Goal: Browse casually

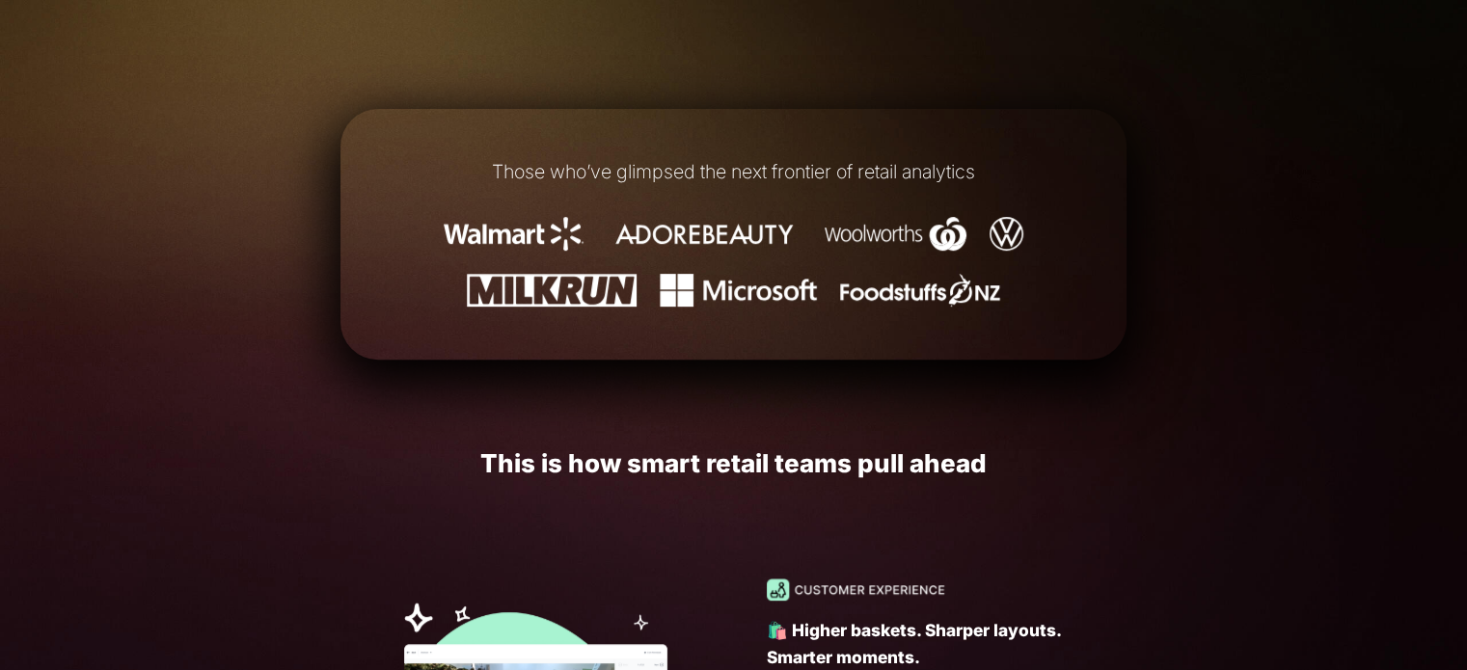
scroll to position [675, 0]
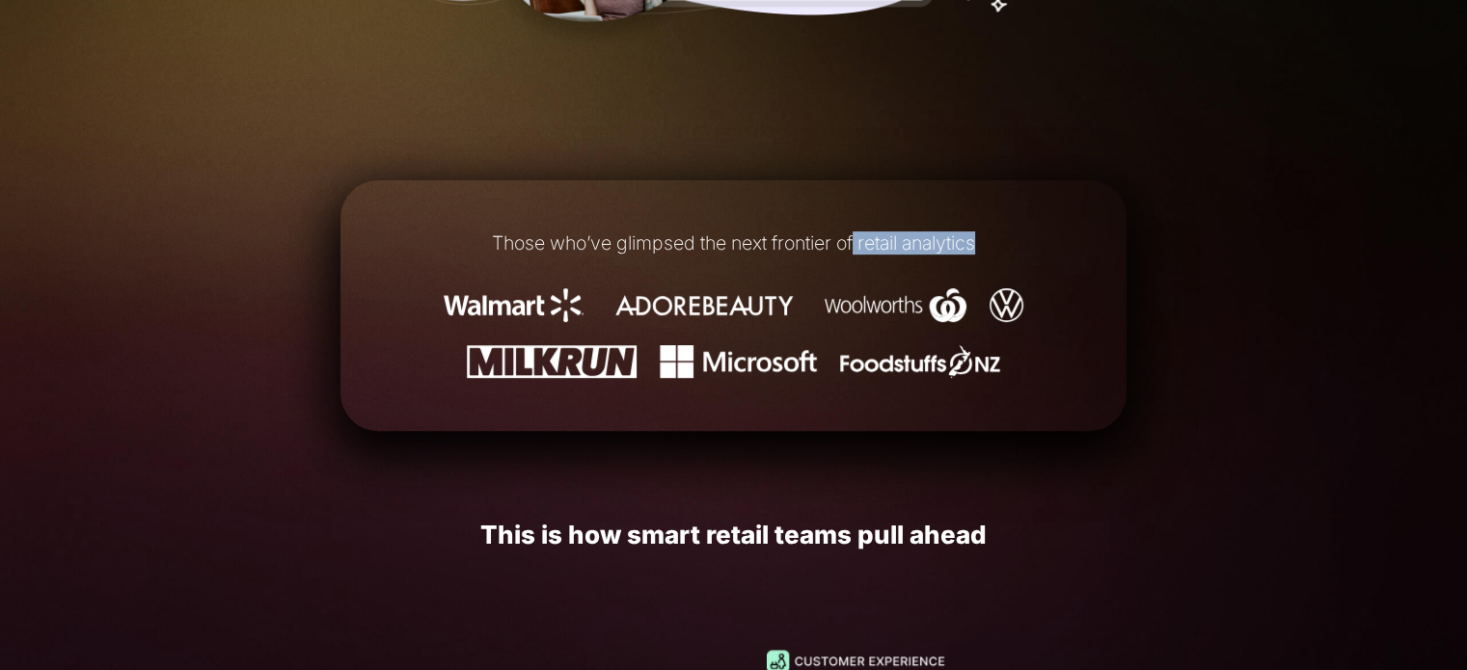
drag, startPoint x: 637, startPoint y: 262, endPoint x: 862, endPoint y: 240, distance: 226.8
click at [853, 244] on div "Those who’ve glimpsed the next frontier of retail analytics" at bounding box center [734, 306] width 786 height 211
drag, startPoint x: 846, startPoint y: 288, endPoint x: 787, endPoint y: 289, distance: 58.9
click at [846, 288] on img at bounding box center [896, 305] width 142 height 34
click at [538, 322] on ul at bounding box center [733, 333] width 702 height 90
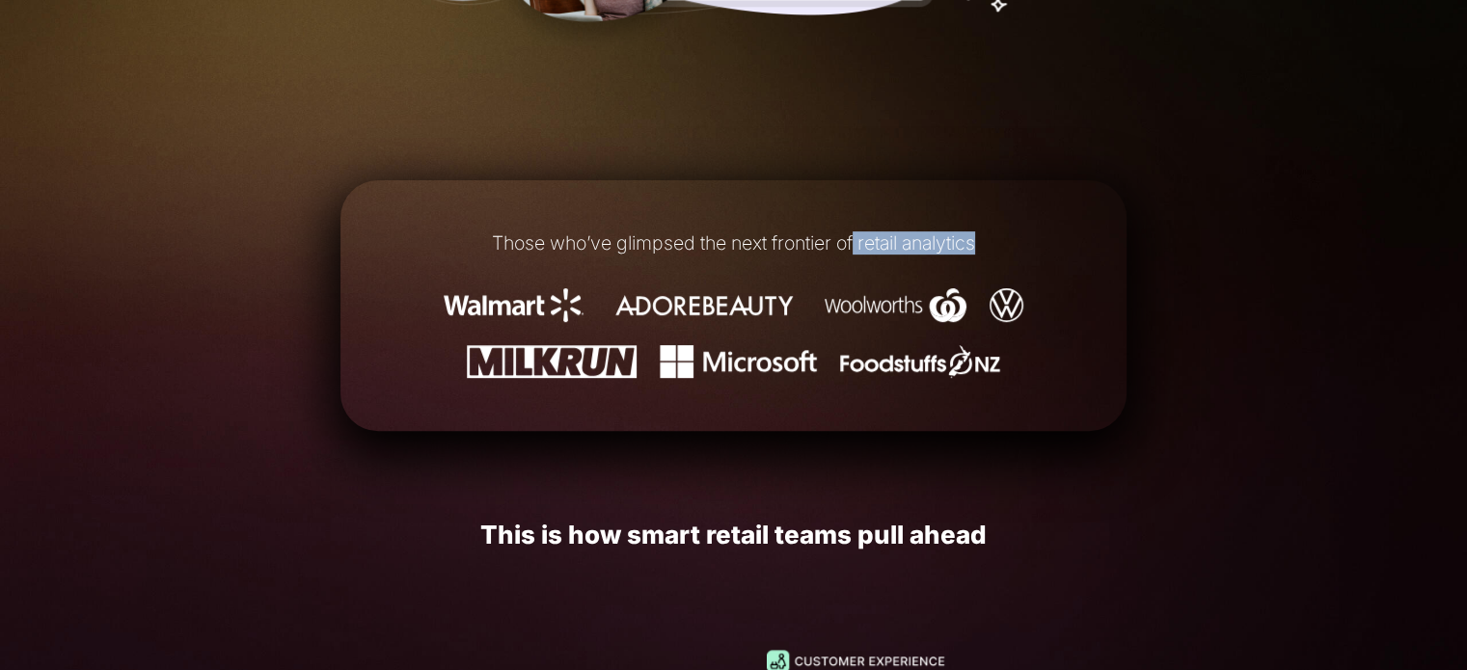
click at [538, 322] on ul at bounding box center [733, 333] width 702 height 90
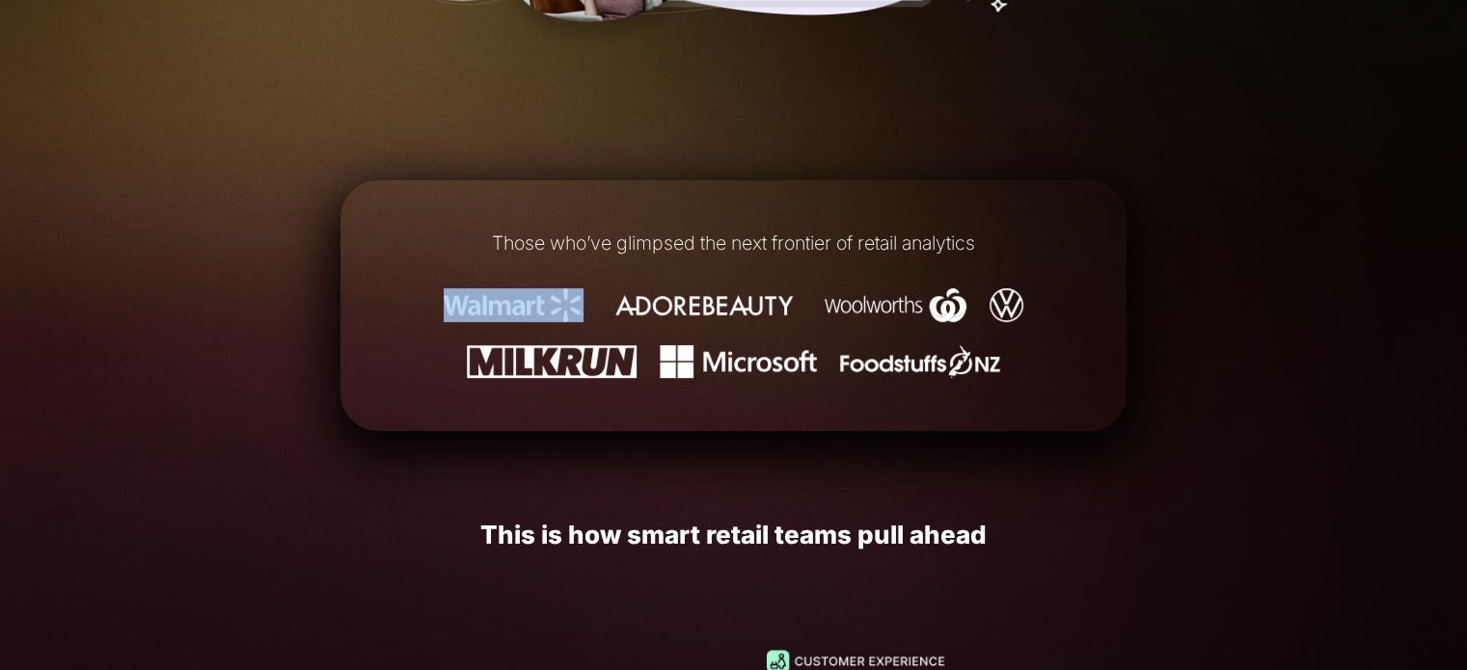
click at [538, 322] on ul at bounding box center [733, 333] width 702 height 90
click at [538, 369] on img at bounding box center [552, 362] width 170 height 34
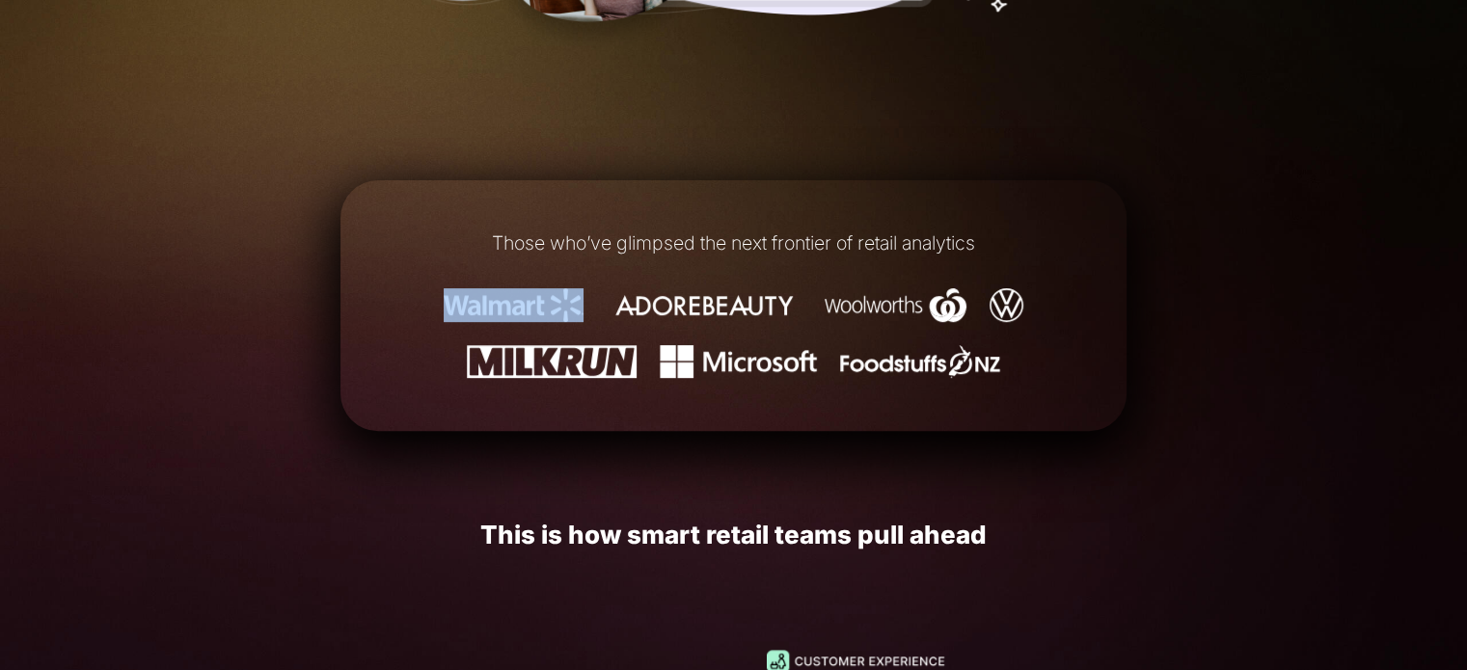
click at [538, 369] on img at bounding box center [552, 362] width 170 height 34
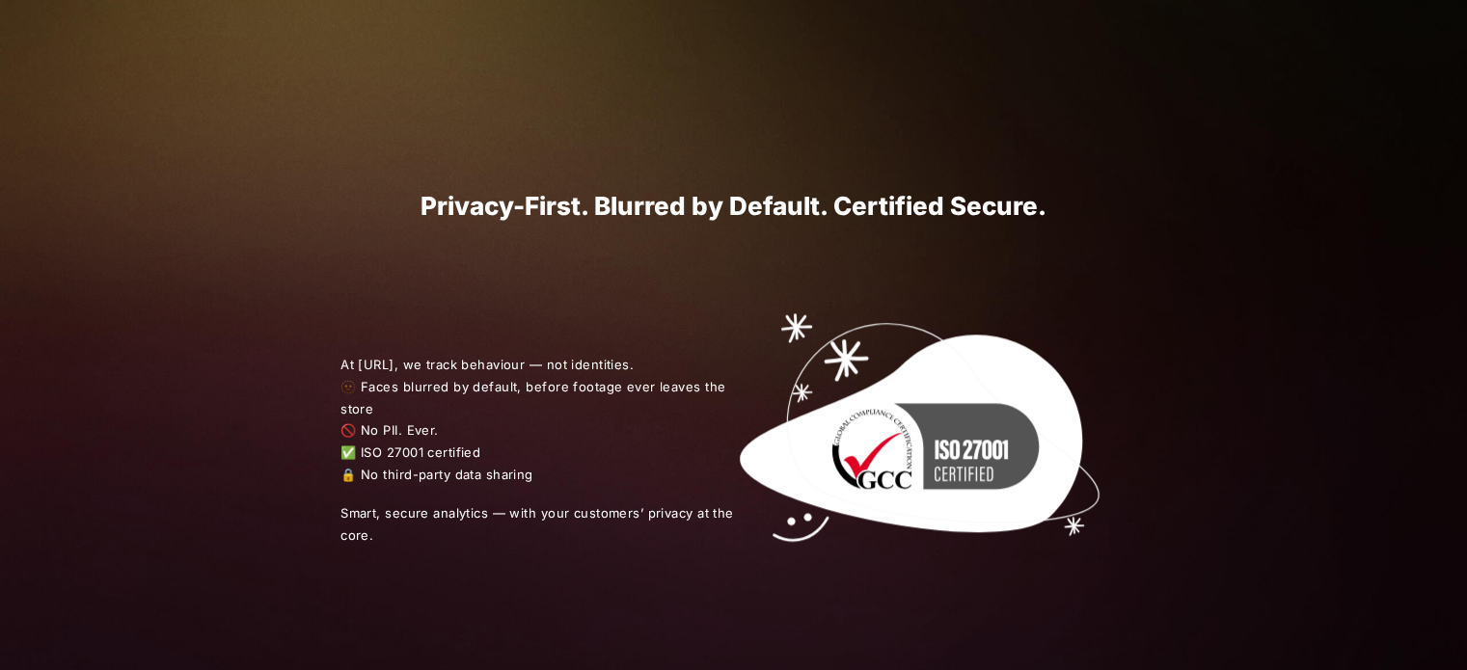
scroll to position [2798, 0]
